Goal: Check status: Check status

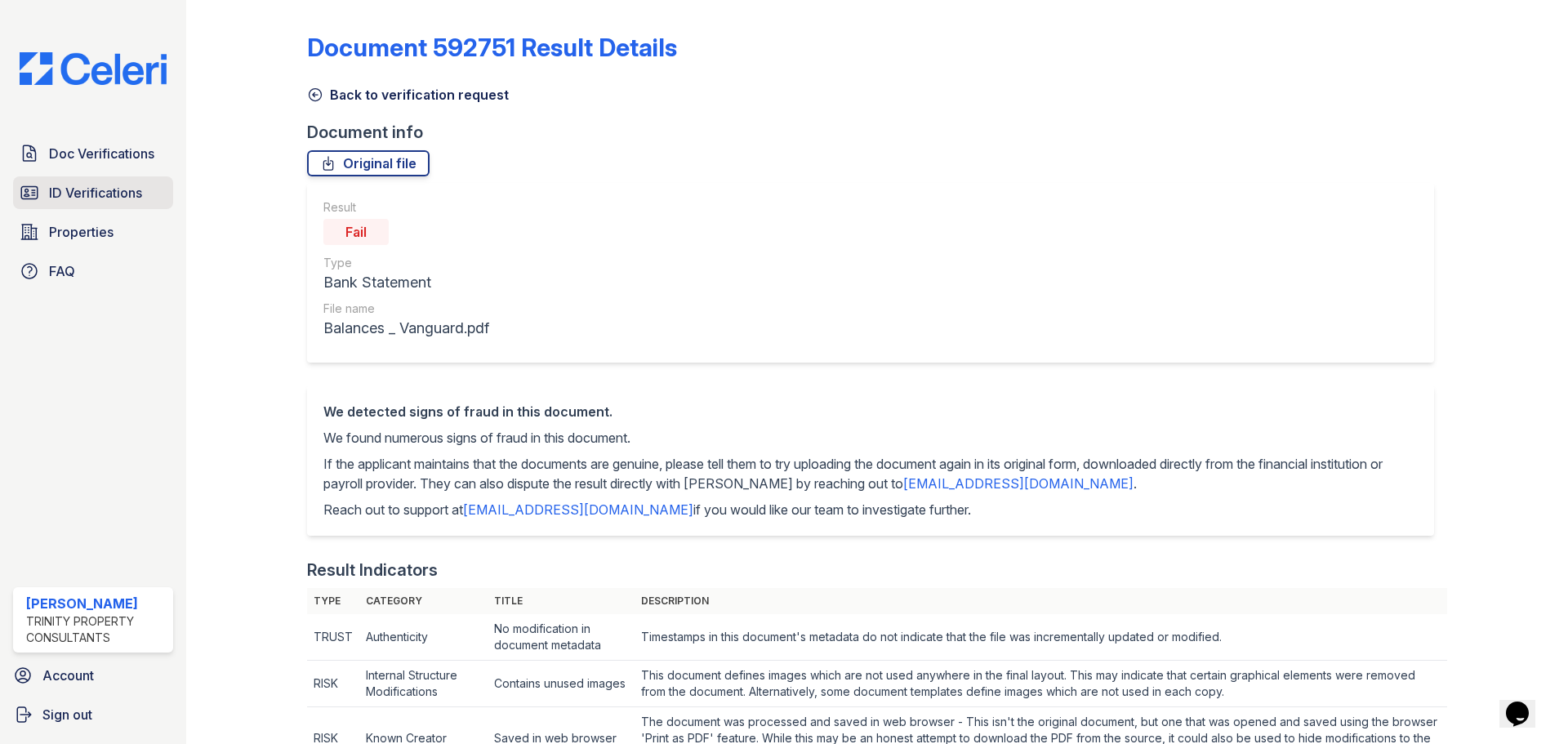
scroll to position [817, 0]
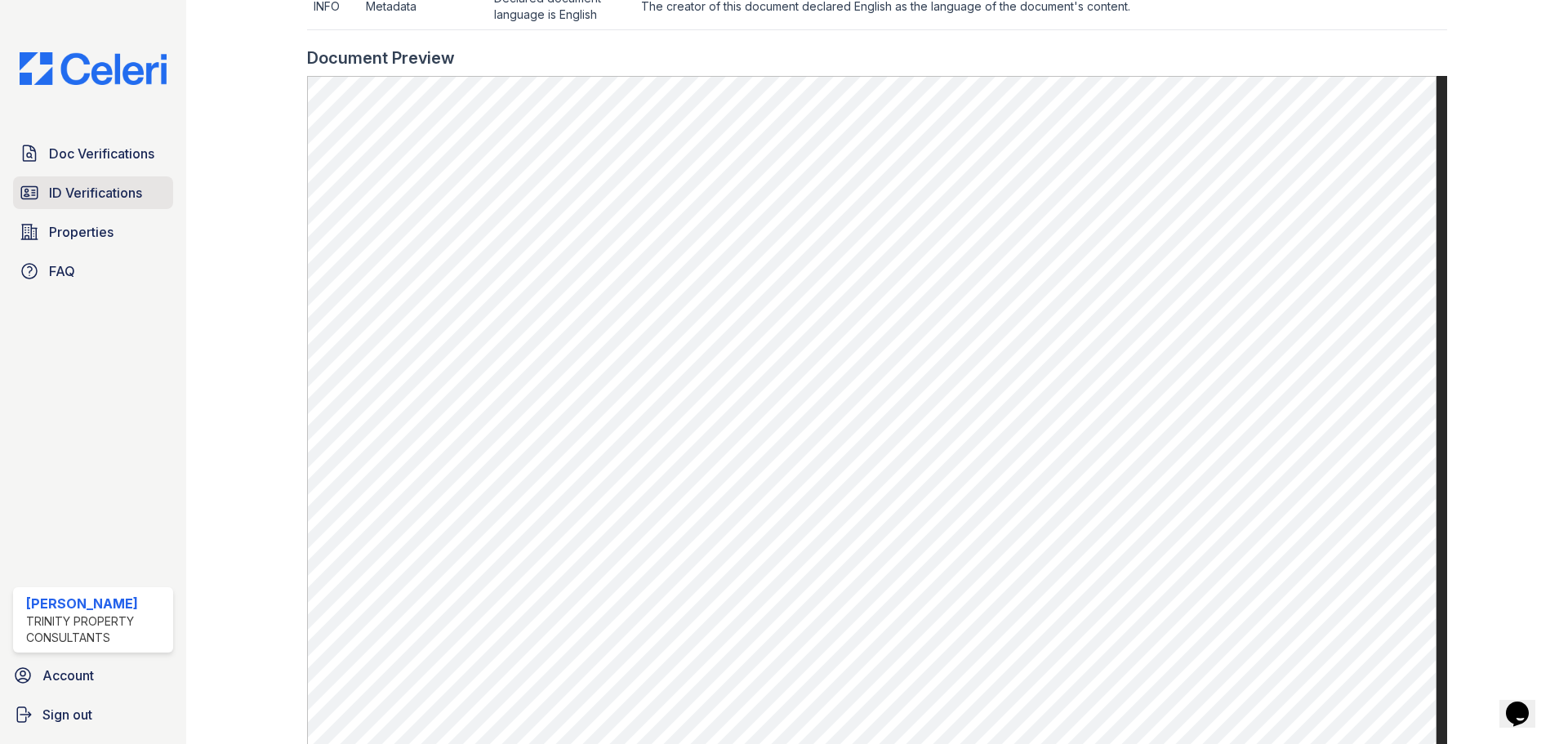
click at [110, 184] on span "ID Verifications" at bounding box center [96, 192] width 93 height 20
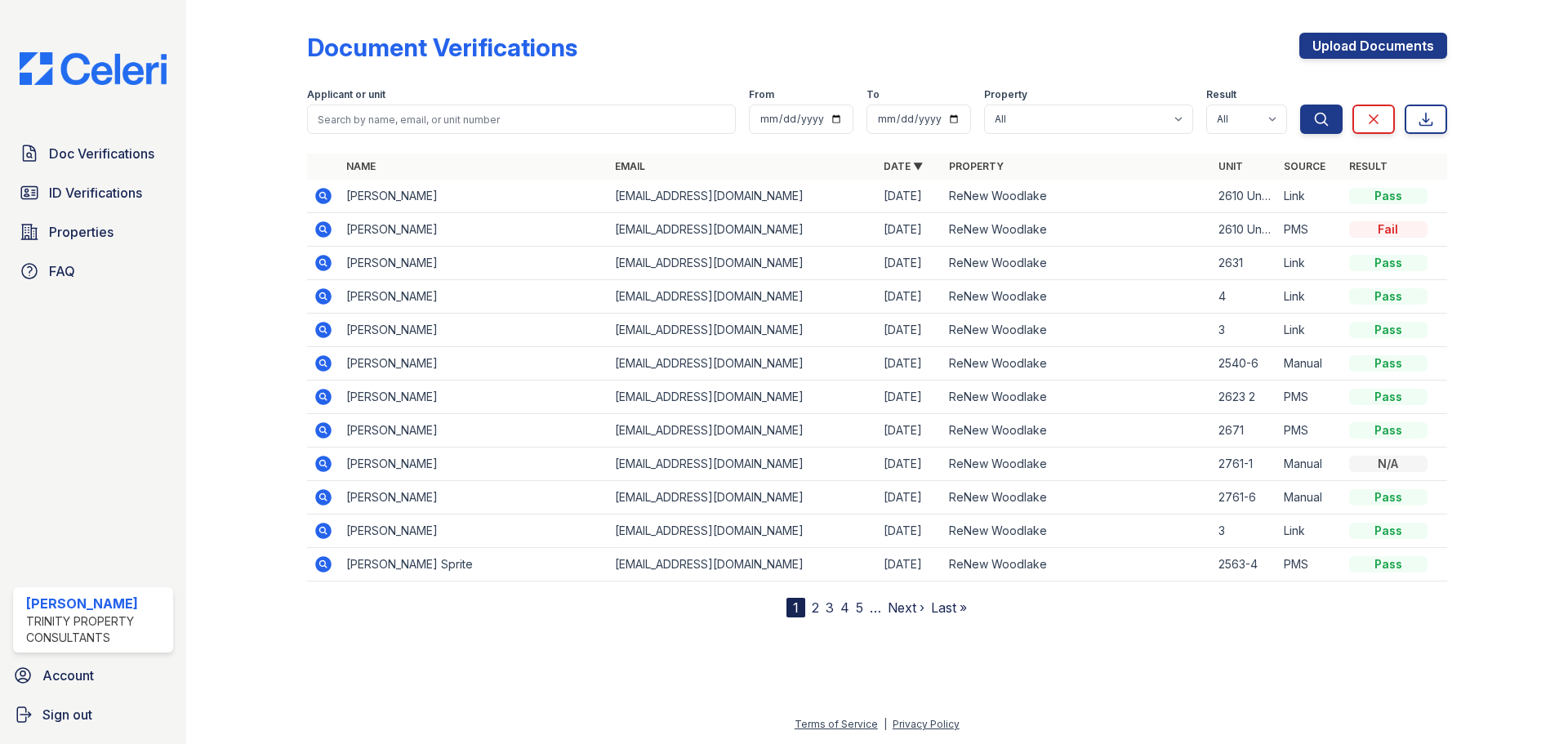
click at [323, 196] on icon at bounding box center [322, 195] width 4 height 4
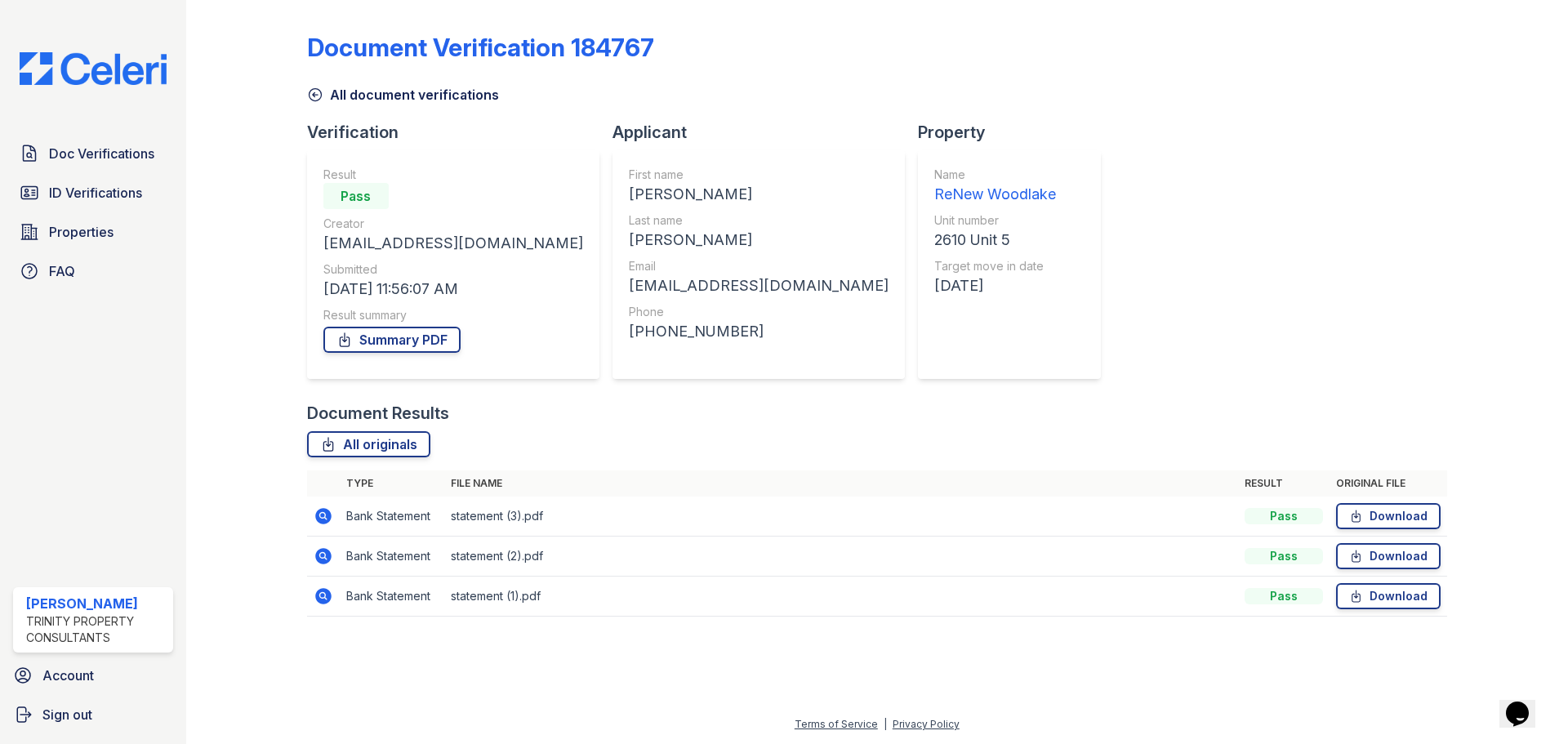
click at [321, 517] on icon at bounding box center [323, 516] width 20 height 20
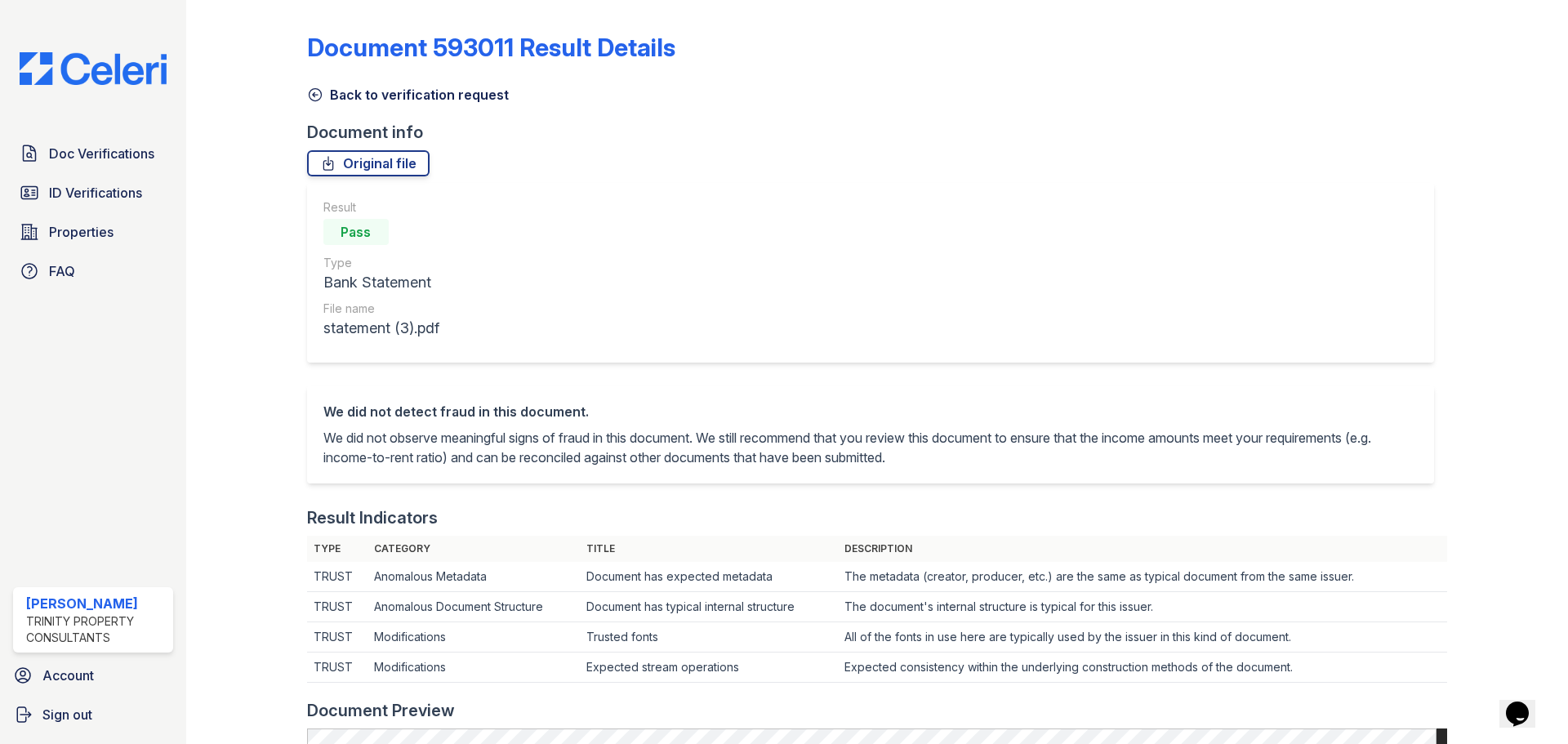
drag, startPoint x: 326, startPoint y: 324, endPoint x: 387, endPoint y: 375, distance: 79.5
click at [334, 336] on div "statement (3).pdf" at bounding box center [382, 328] width 116 height 23
click at [313, 103] on link "Back to verification request" at bounding box center [408, 94] width 201 height 20
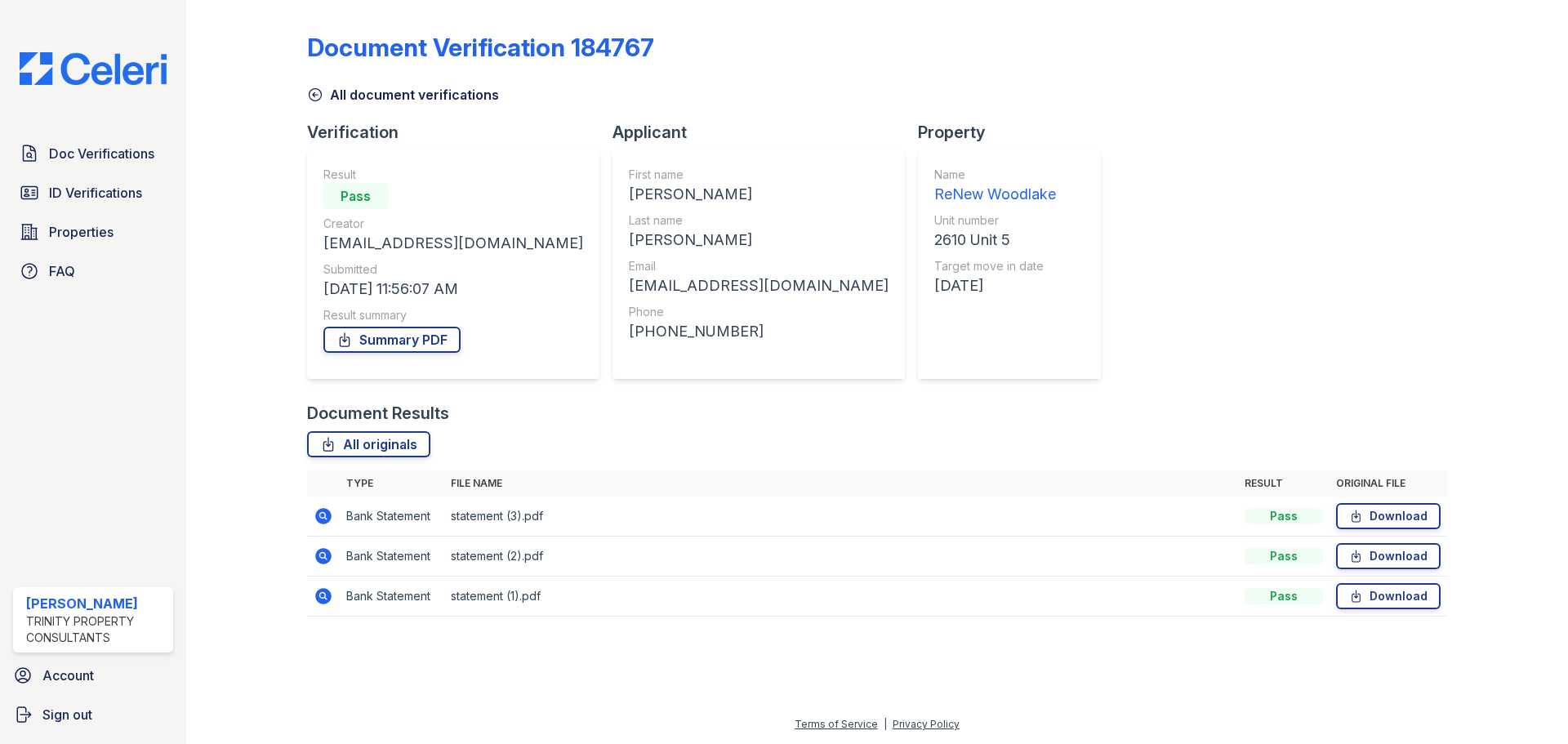
click at [319, 508] on icon at bounding box center [323, 516] width 20 height 20
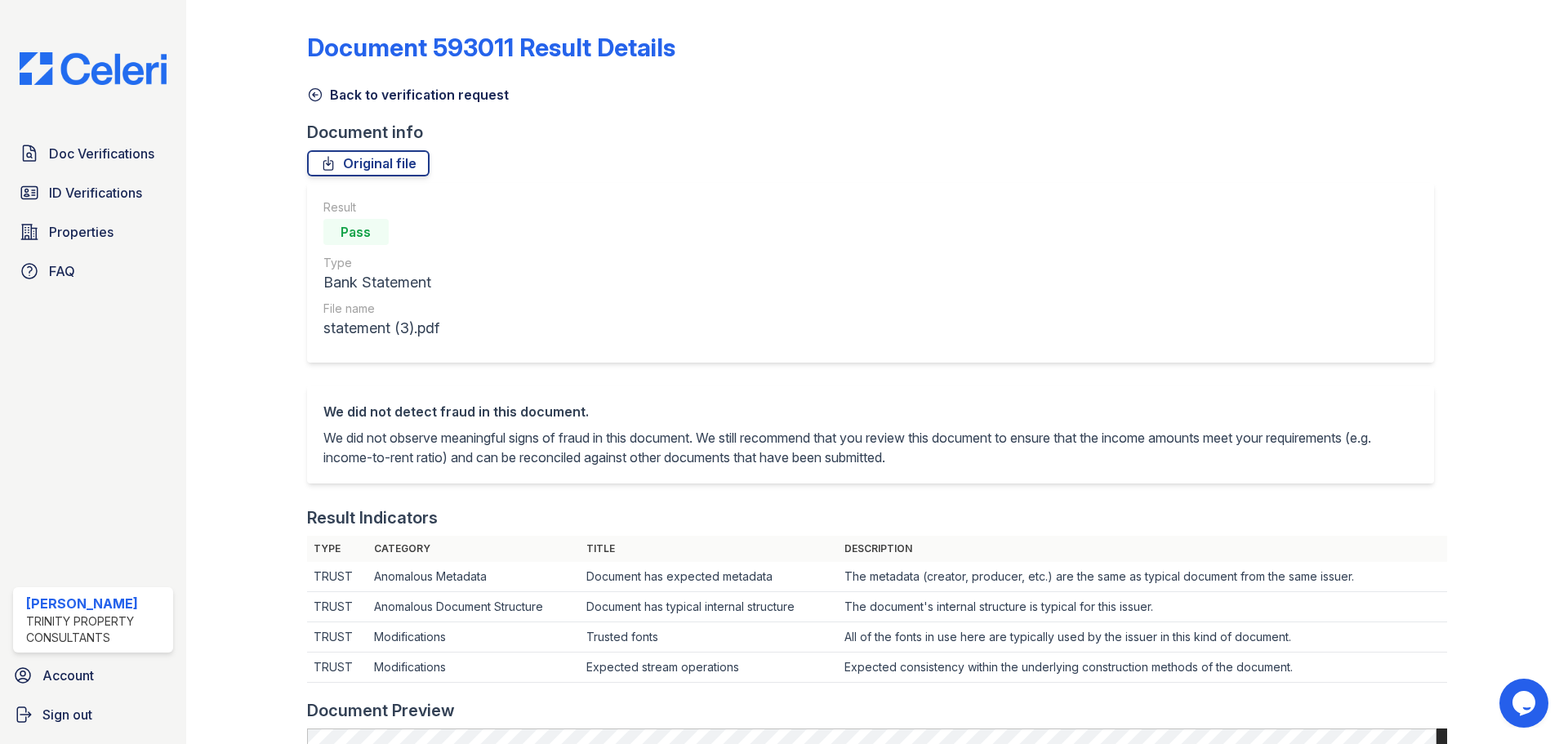
click at [317, 90] on icon at bounding box center [315, 95] width 17 height 17
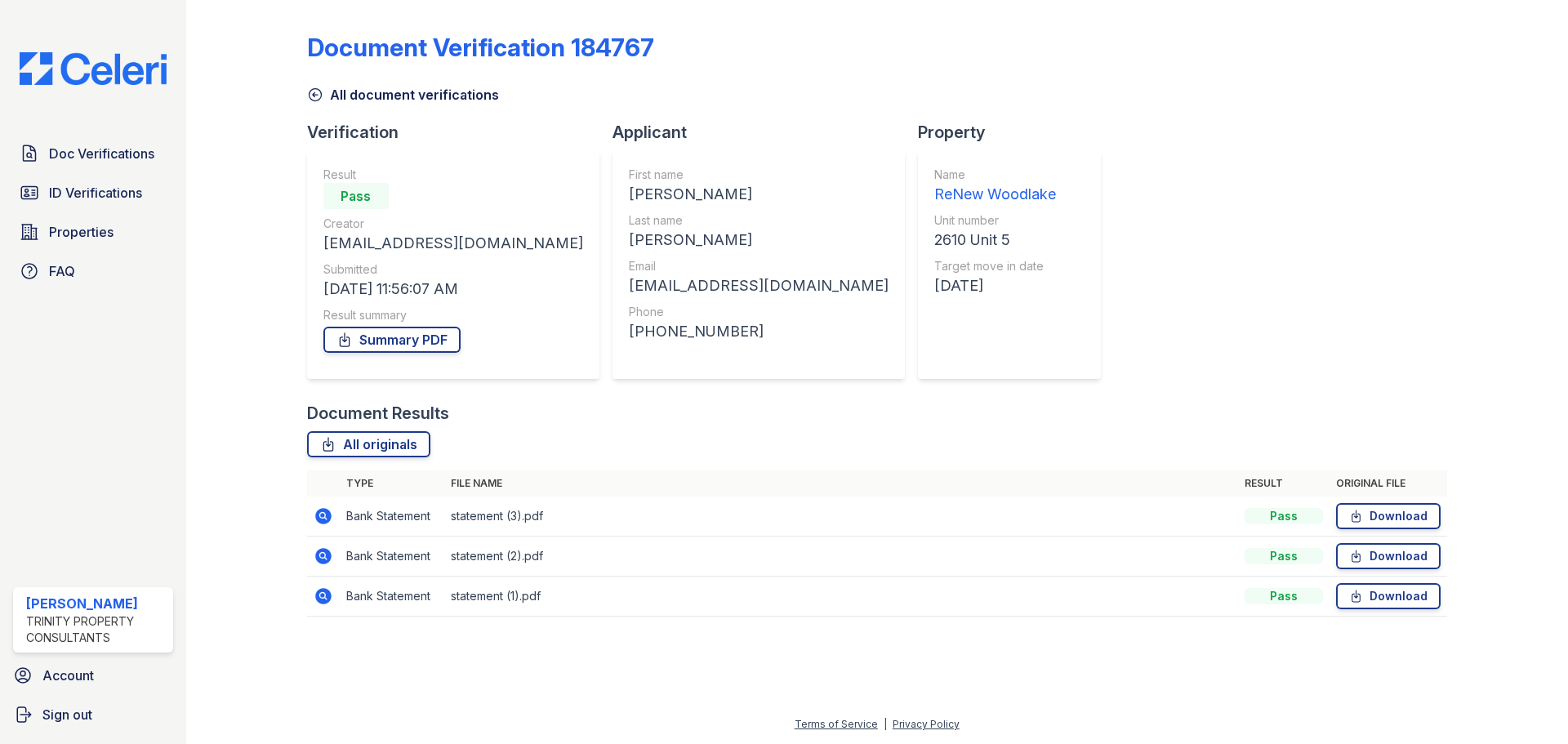
click at [326, 593] on icon at bounding box center [324, 596] width 17 height 17
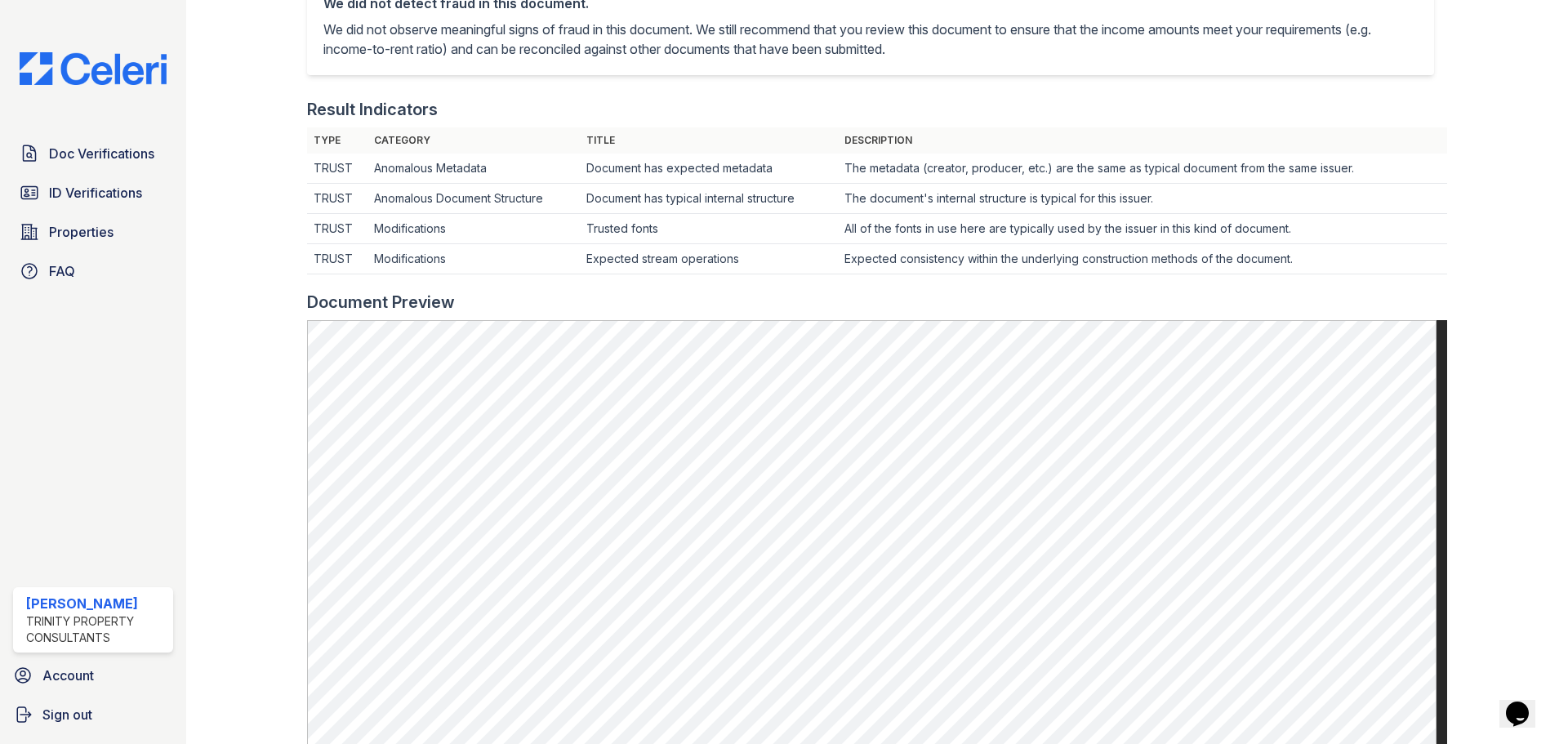
scroll to position [326, 0]
